Goal: Task Accomplishment & Management: Complete application form

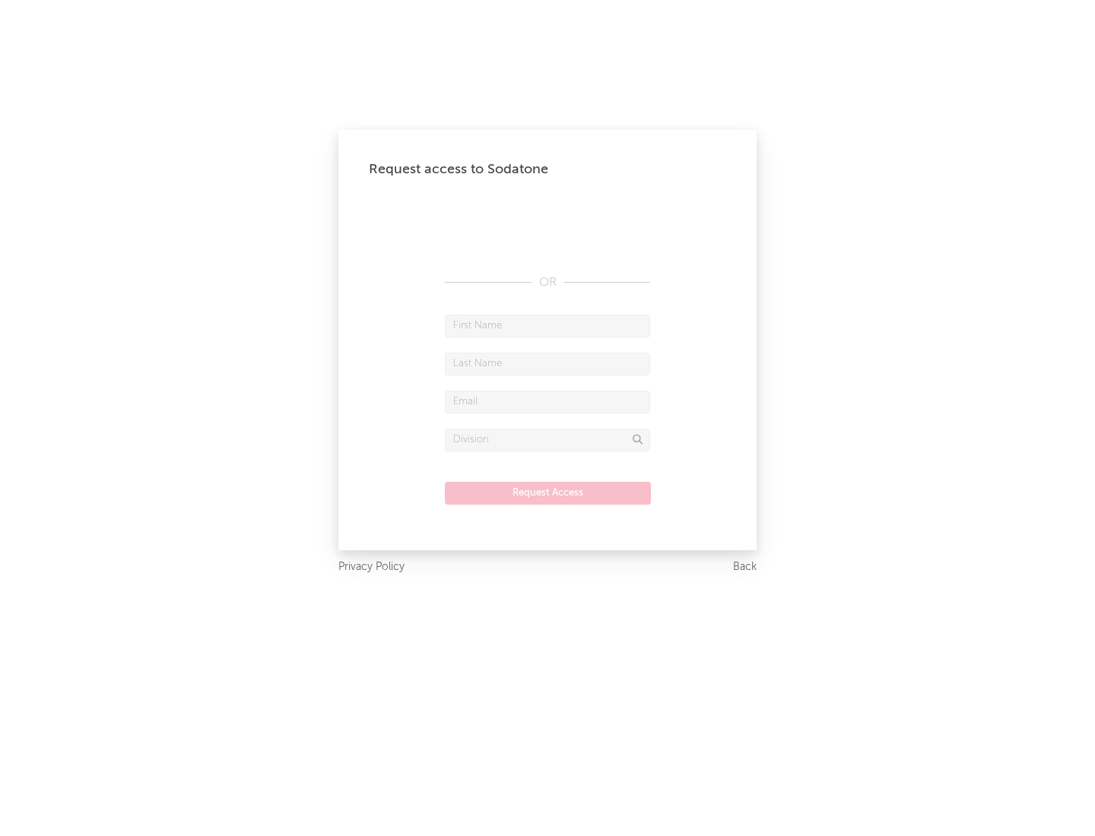
click at [547, 325] on input "text" at bounding box center [547, 326] width 205 height 23
type input "[PERSON_NAME]"
click at [547, 363] on input "text" at bounding box center [547, 364] width 205 height 23
type input "[PERSON_NAME]"
click at [547, 401] on input "text" at bounding box center [547, 402] width 205 height 23
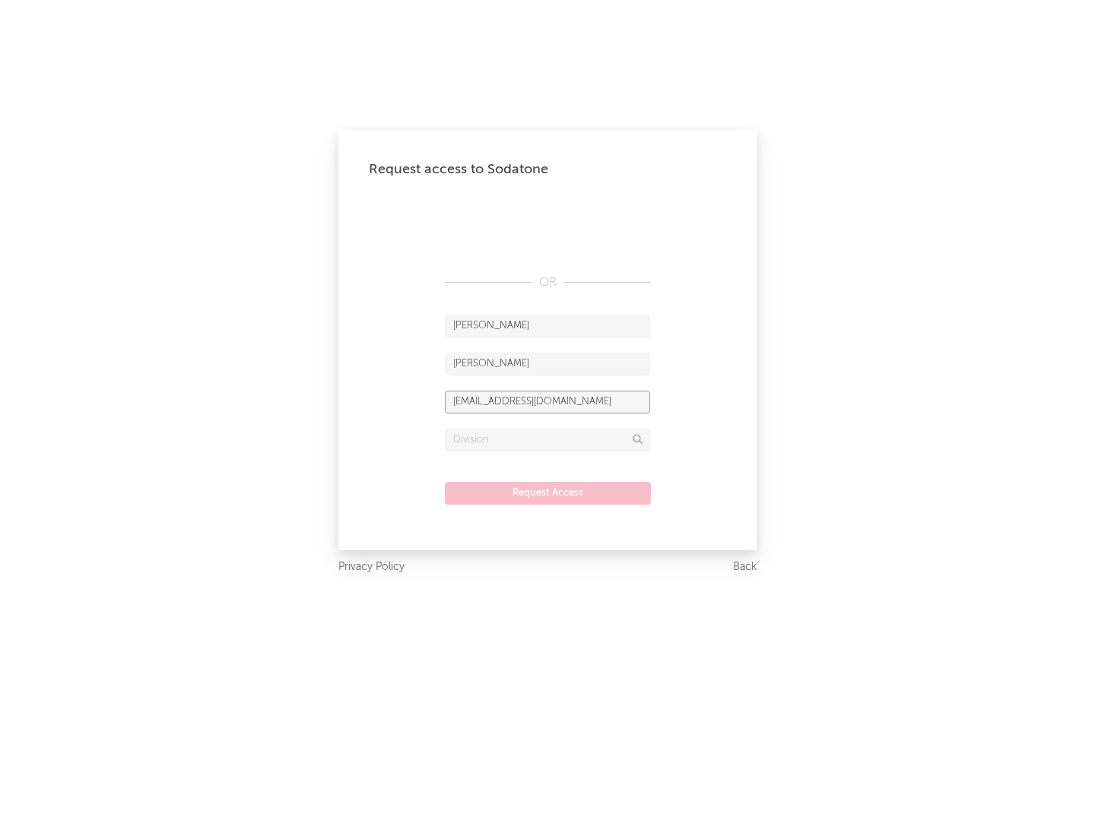
type input "[EMAIL_ADDRESS][DOMAIN_NAME]"
click at [547, 439] on input "text" at bounding box center [547, 440] width 205 height 23
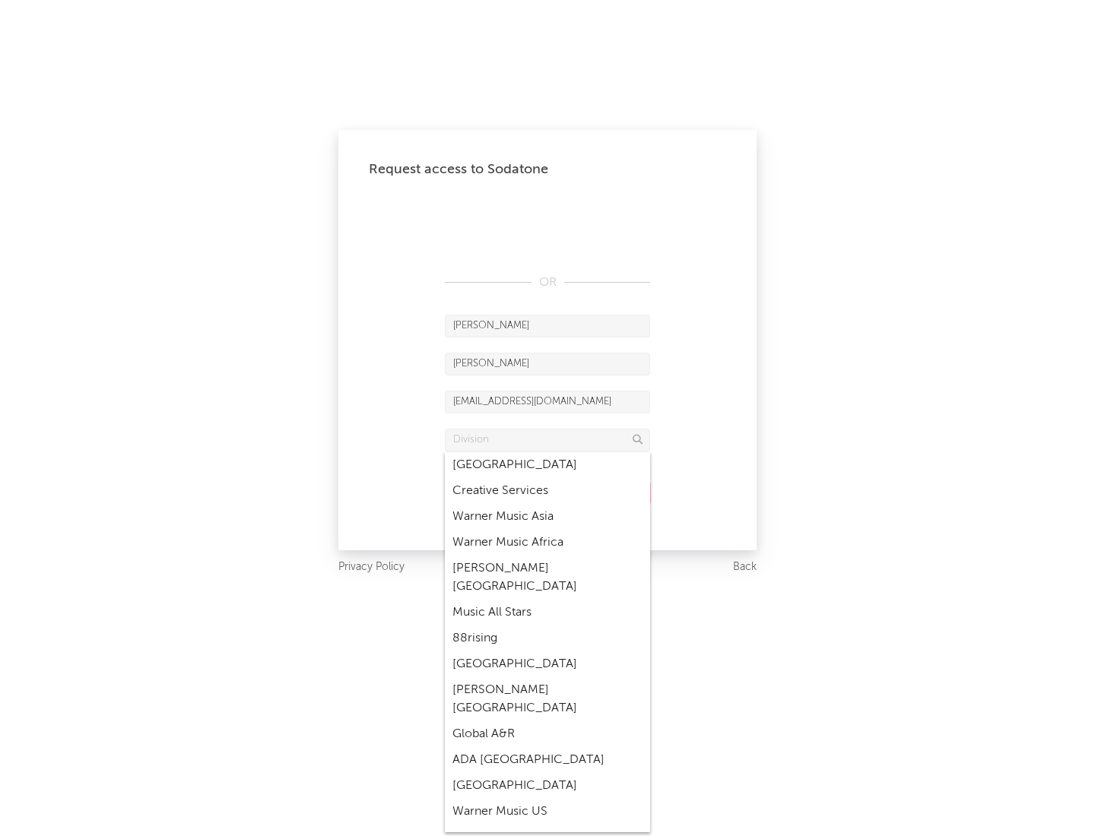
click at [547, 600] on div "Music All Stars" at bounding box center [547, 613] width 205 height 26
type input "Music All Stars"
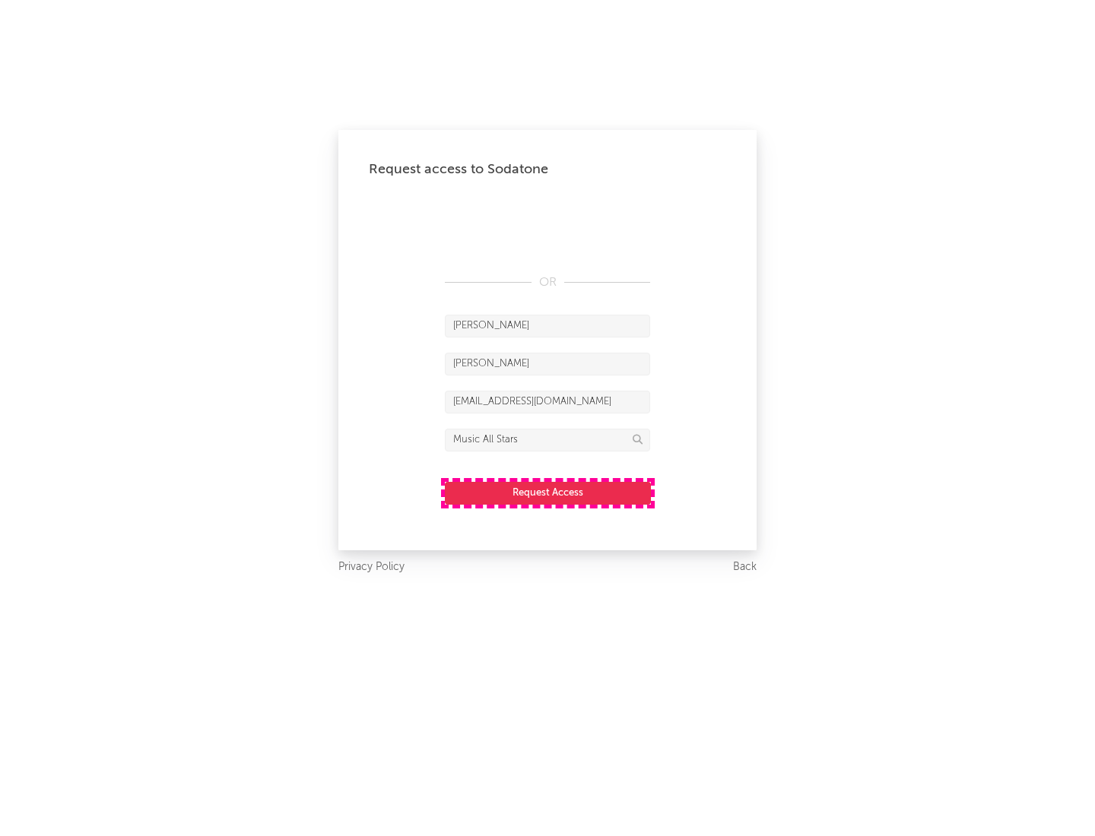
click at [547, 493] on button "Request Access" at bounding box center [548, 493] width 206 height 23
